Goal: Task Accomplishment & Management: Manage account settings

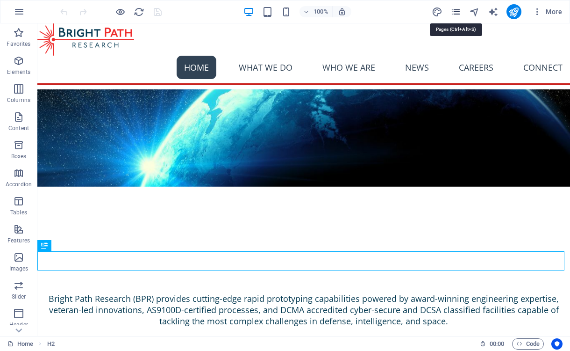
click at [457, 9] on icon "pages" at bounding box center [456, 12] width 11 height 11
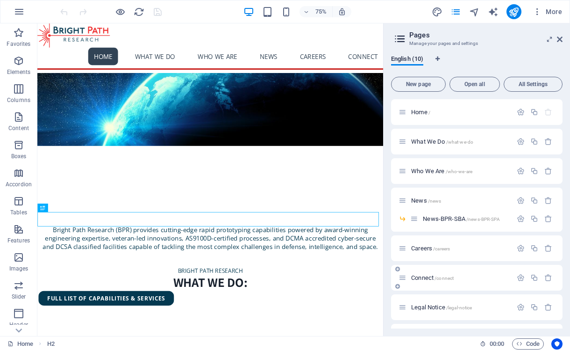
click at [440, 278] on span "/connect" at bounding box center [444, 277] width 19 height 5
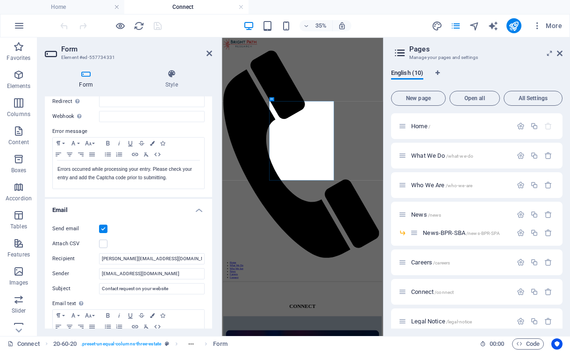
scroll to position [150, 0]
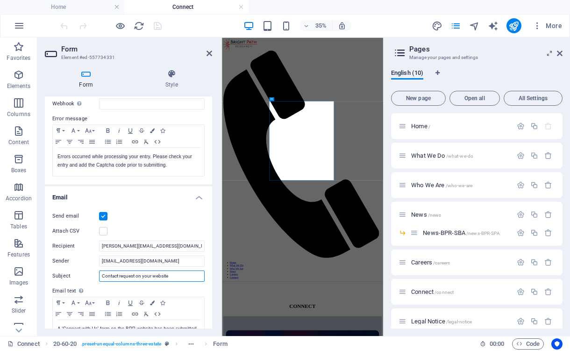
drag, startPoint x: 136, startPoint y: 274, endPoint x: 151, endPoint y: 275, distance: 15.5
click at [151, 275] on input "Contact request on your website" at bounding box center [152, 275] width 106 height 11
type input "Contact request from BRP website"
click at [176, 286] on label "Email text Define text to be sent if form inputs should be sent by email." at bounding box center [128, 290] width 152 height 11
click at [156, 25] on icon "save" at bounding box center [157, 26] width 11 height 11
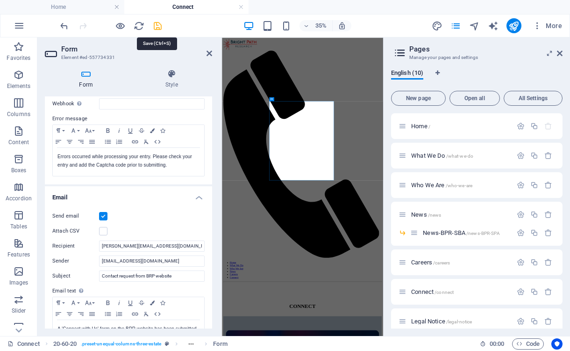
checkbox input "false"
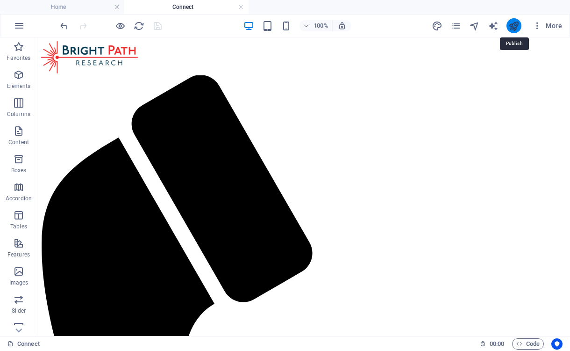
click at [516, 23] on icon "publish" at bounding box center [514, 26] width 11 height 11
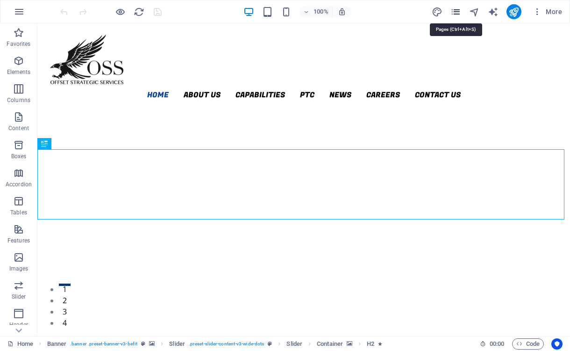
click at [456, 9] on icon "pages" at bounding box center [456, 12] width 11 height 11
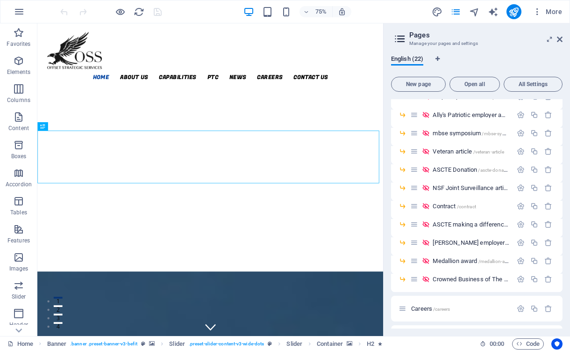
scroll to position [251, 0]
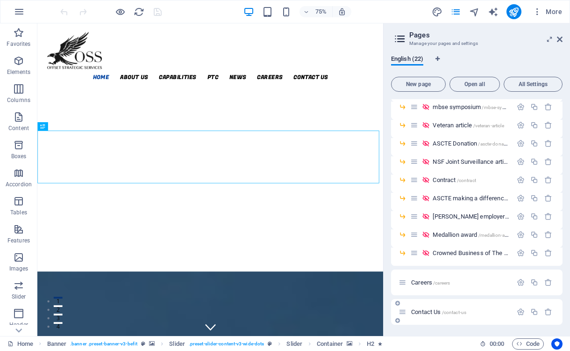
click at [426, 309] on span "Contact Us /contact-us" at bounding box center [438, 311] width 55 height 7
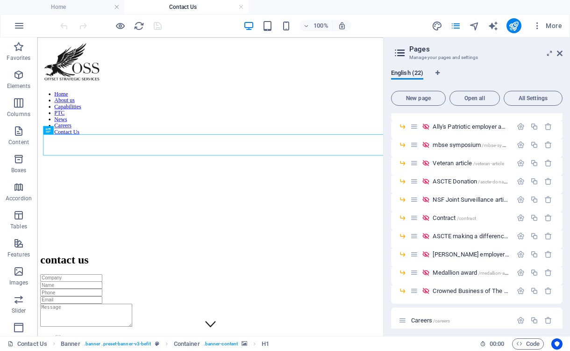
scroll to position [0, 0]
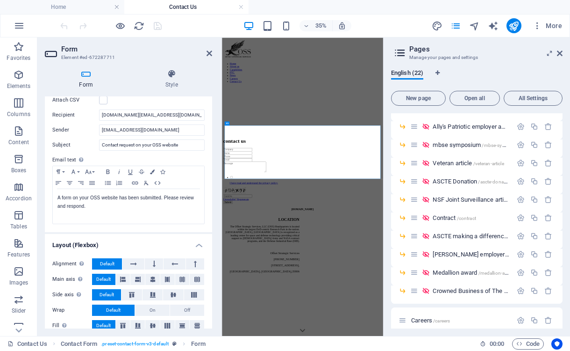
scroll to position [290, 0]
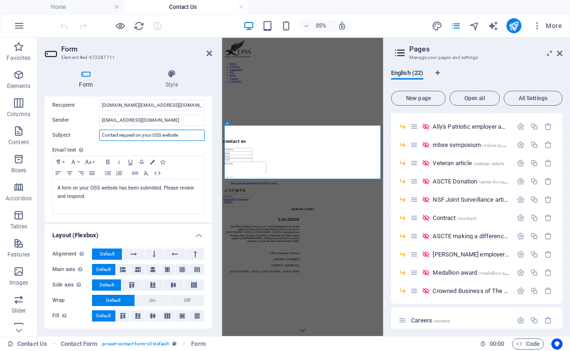
drag, startPoint x: 137, startPoint y: 133, endPoint x: 151, endPoint y: 134, distance: 15.0
click at [151, 134] on input "Contact request on your OSS website" at bounding box center [152, 135] width 106 height 11
click at [187, 145] on label "Email text Define text to be sent if form inputs should be sent by email." at bounding box center [128, 149] width 152 height 11
click at [161, 137] on input "Contact request from OSS website" at bounding box center [152, 135] width 106 height 11
type input "Contact request from OSS Website"
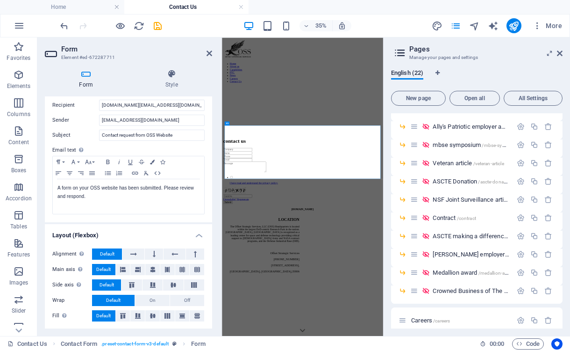
click at [174, 144] on label "Email text Define text to be sent if form inputs should be sent by email." at bounding box center [128, 149] width 152 height 11
drag, startPoint x: 158, startPoint y: 24, endPoint x: 131, endPoint y: 12, distance: 30.0
click at [158, 24] on icon "save" at bounding box center [157, 26] width 11 height 11
checkbox input "false"
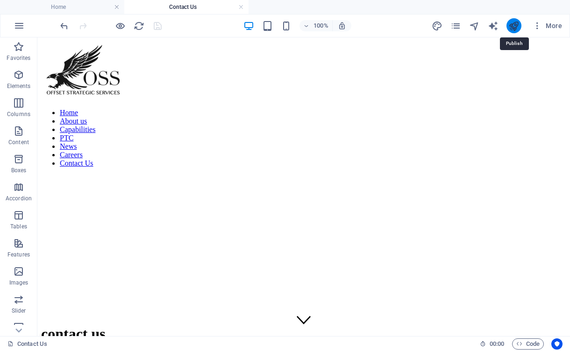
click at [515, 24] on icon "publish" at bounding box center [514, 26] width 11 height 11
